Goal: Book appointment/travel/reservation

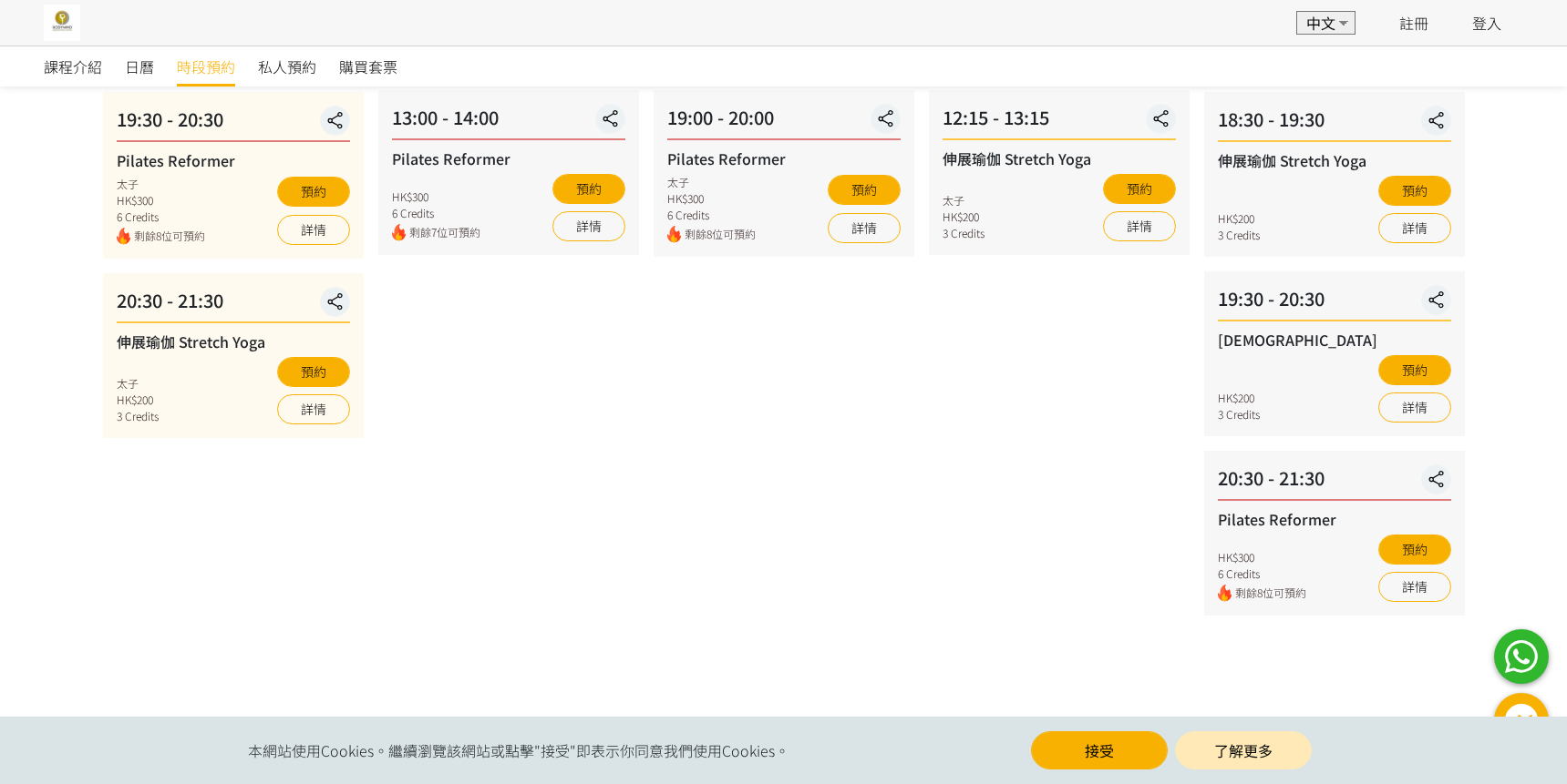
scroll to position [671, 0]
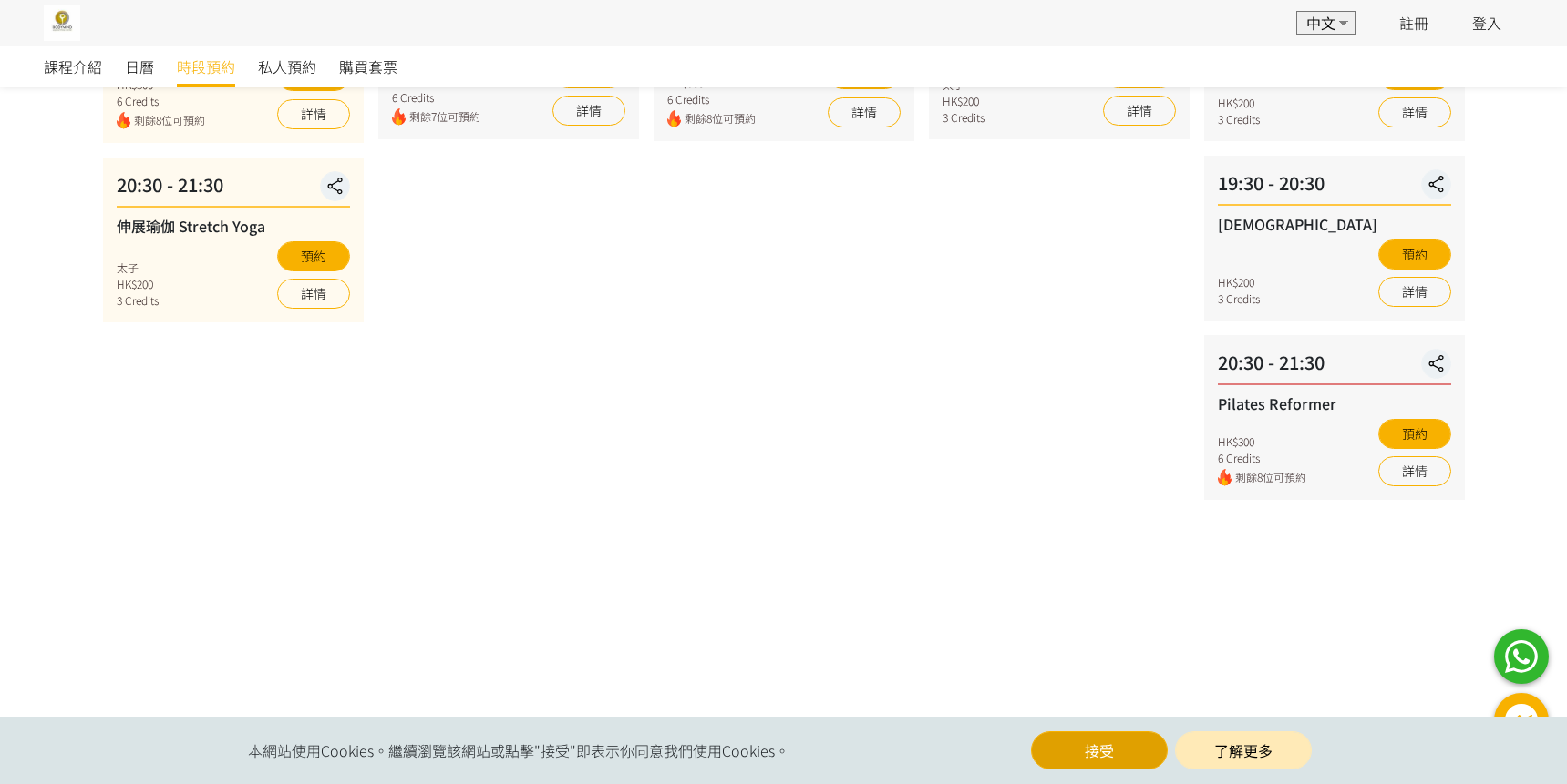
click at [1126, 760] on button "接受" at bounding box center [1098, 751] width 136 height 38
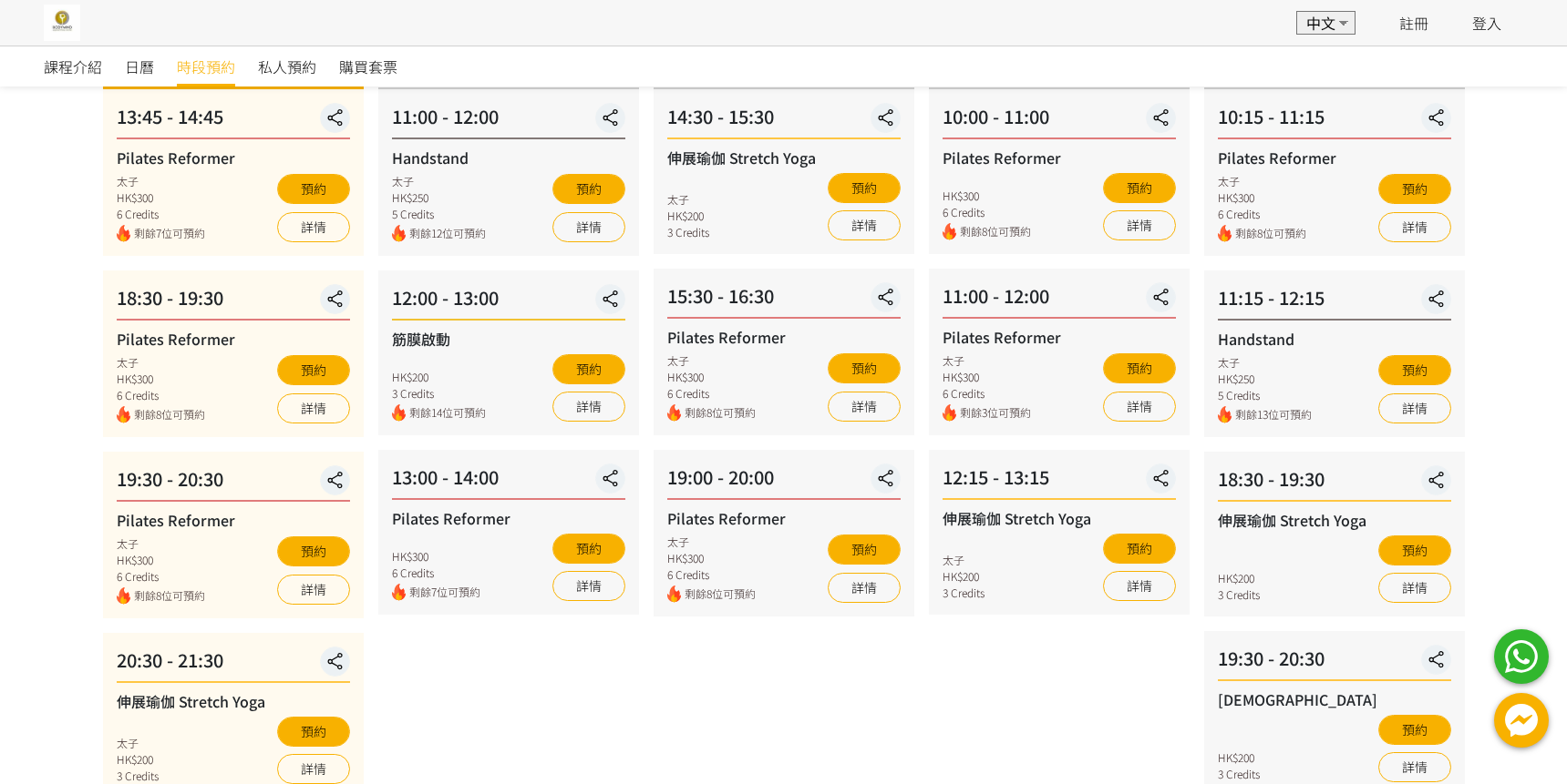
scroll to position [0, 0]
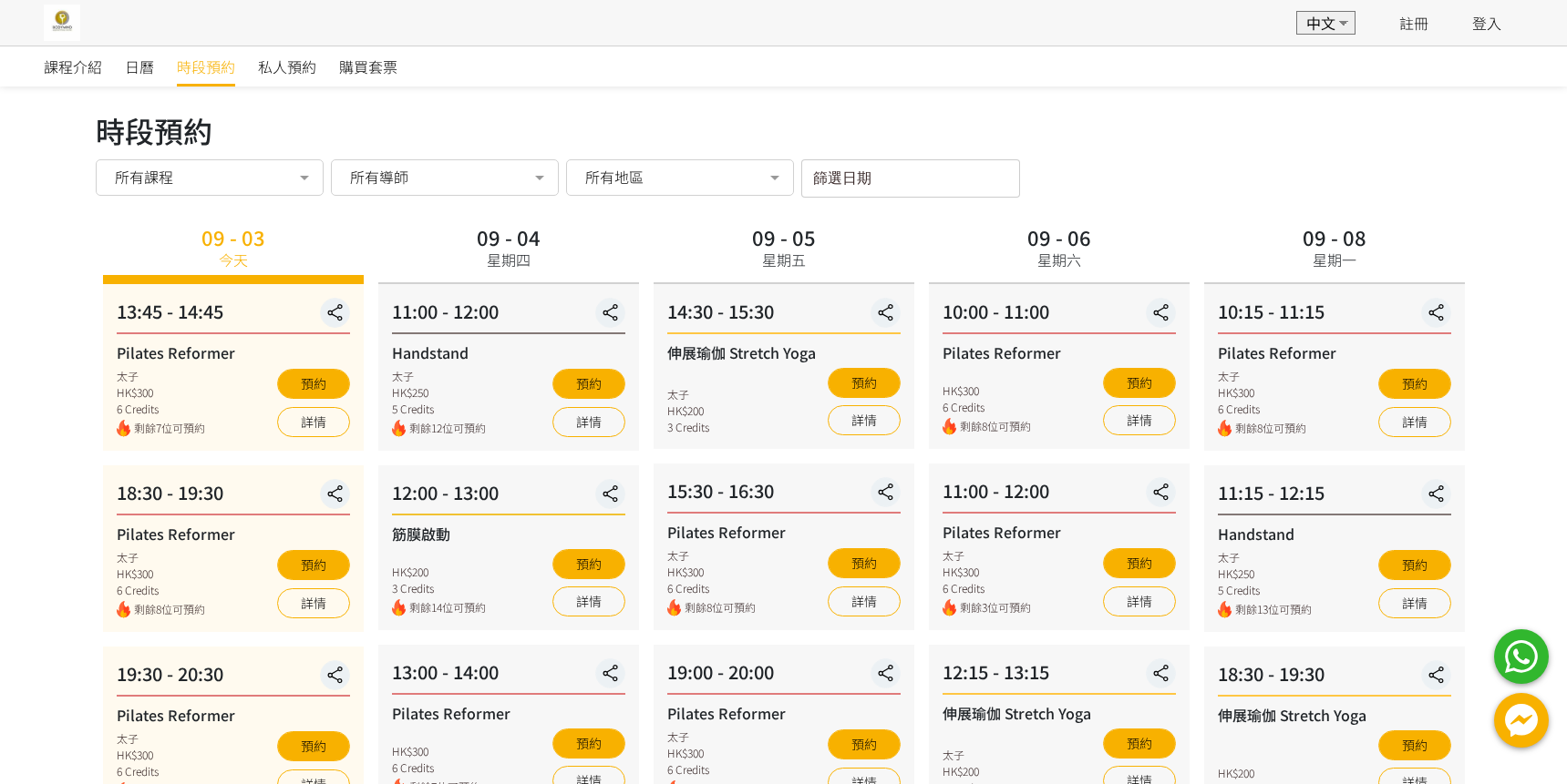
click at [271, 165] on span "所有課程" at bounding box center [209, 175] width 202 height 21
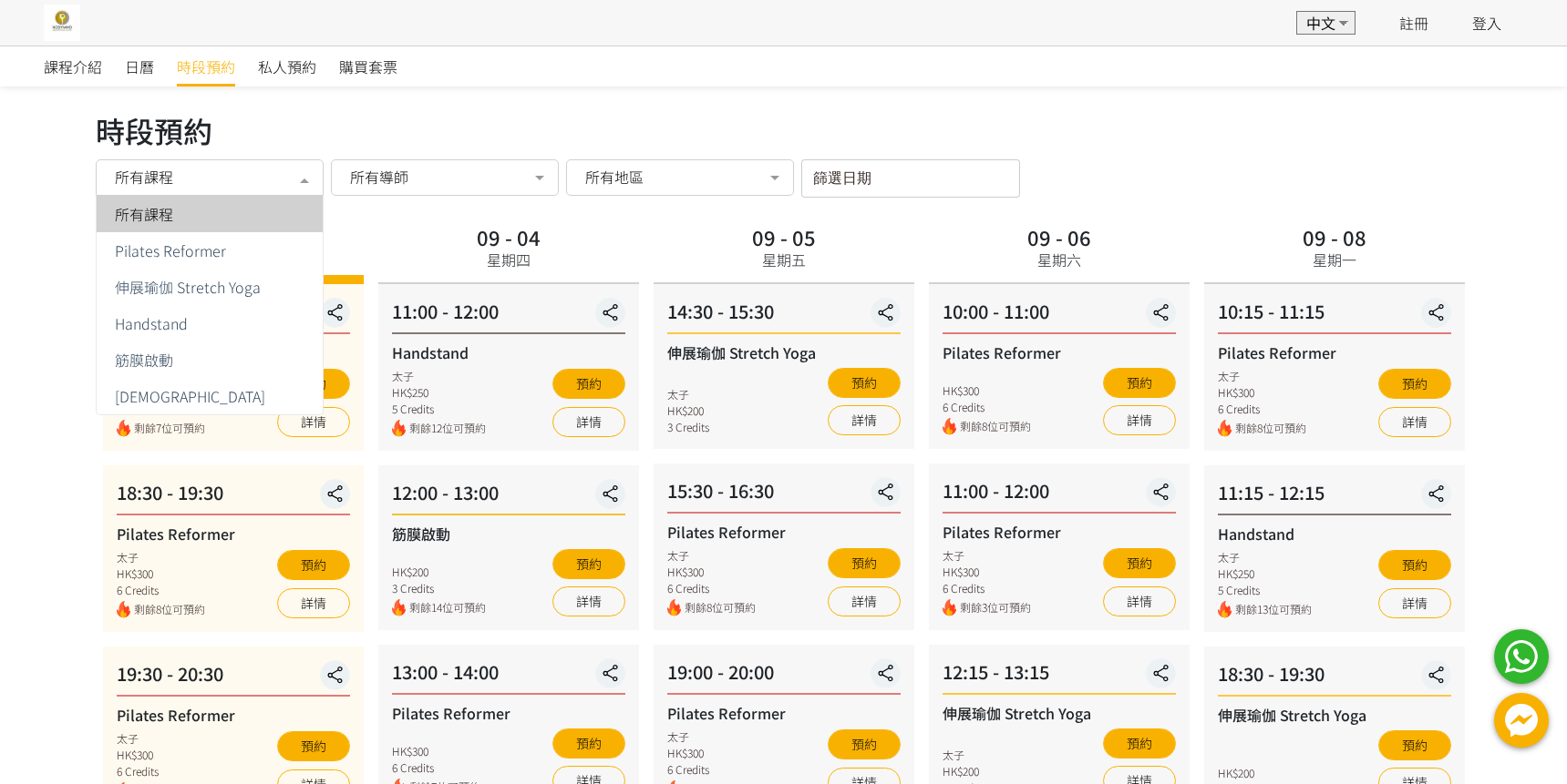
click at [600, 106] on div "課程介紹 日曆 時段預約 私人預約 購買套票 時段預約 時段預約 所有課程 所有課程 Pilates Reformer 伸展瑜伽 Stretch Yoga H…" at bounding box center [784, 750] width 1567 height 1409
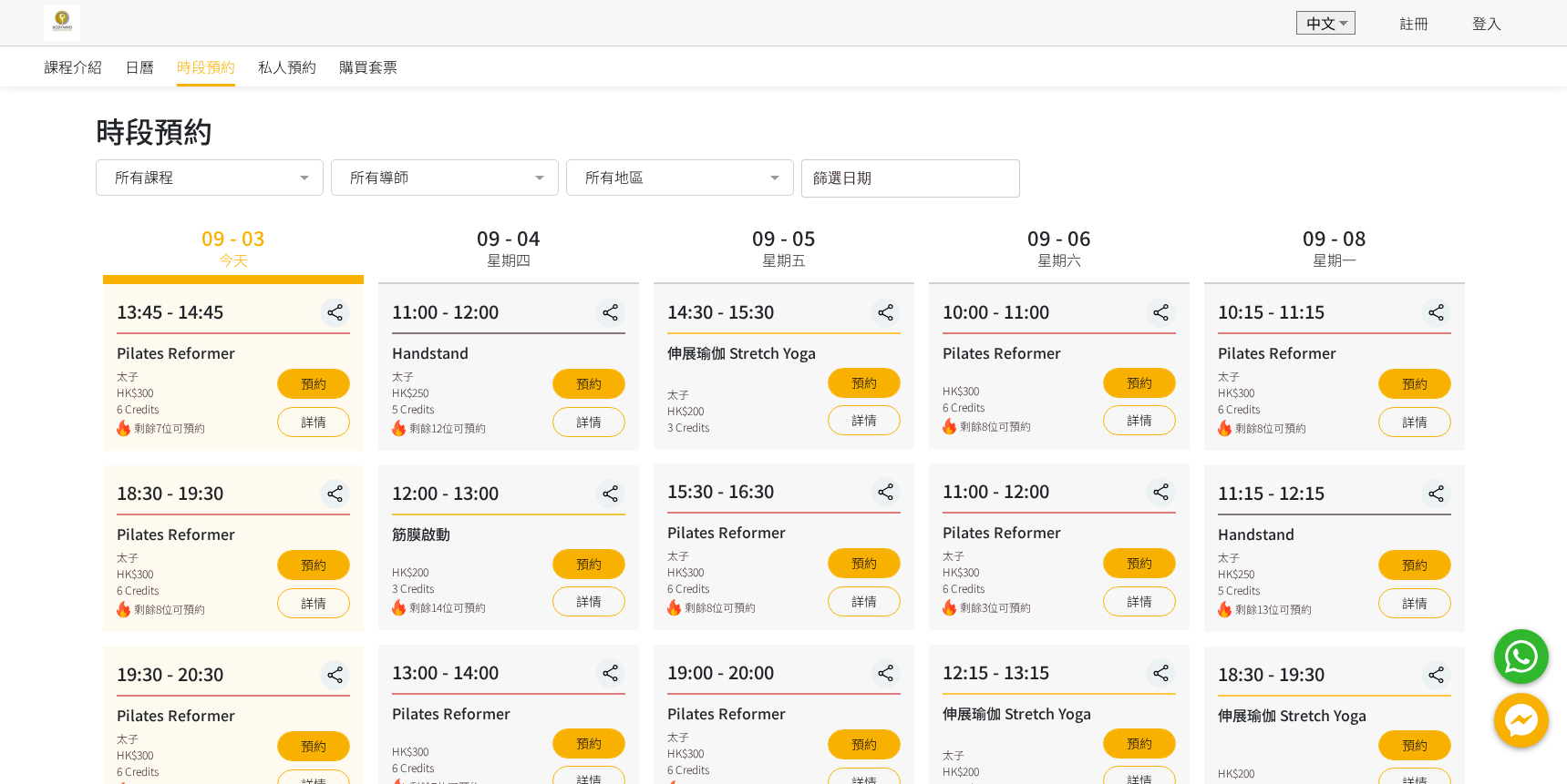
click at [72, 22] on img at bounding box center [62, 23] width 36 height 36
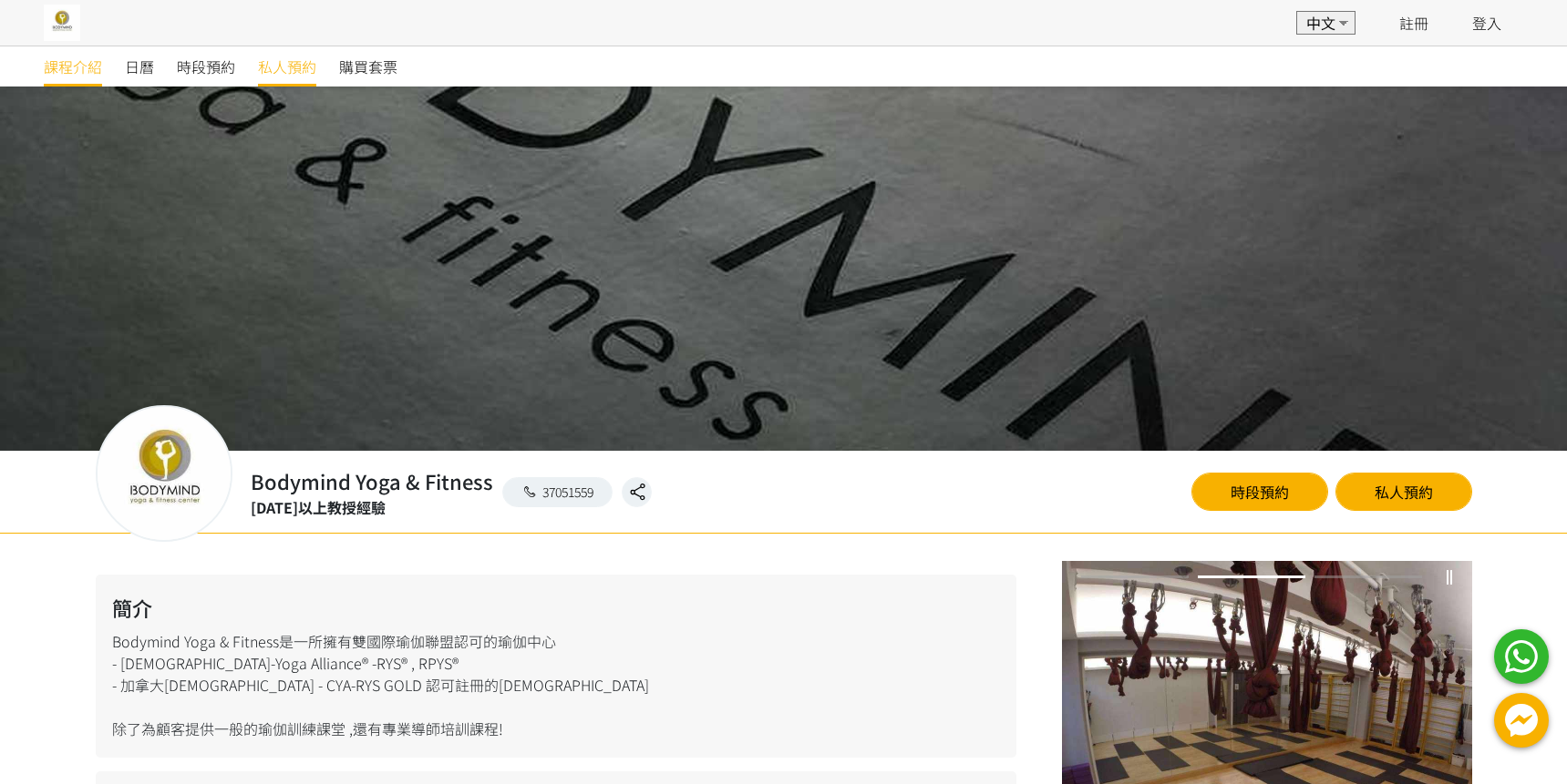
click at [299, 71] on span "私人預約" at bounding box center [287, 66] width 58 height 22
